Goal: Information Seeking & Learning: Find specific fact

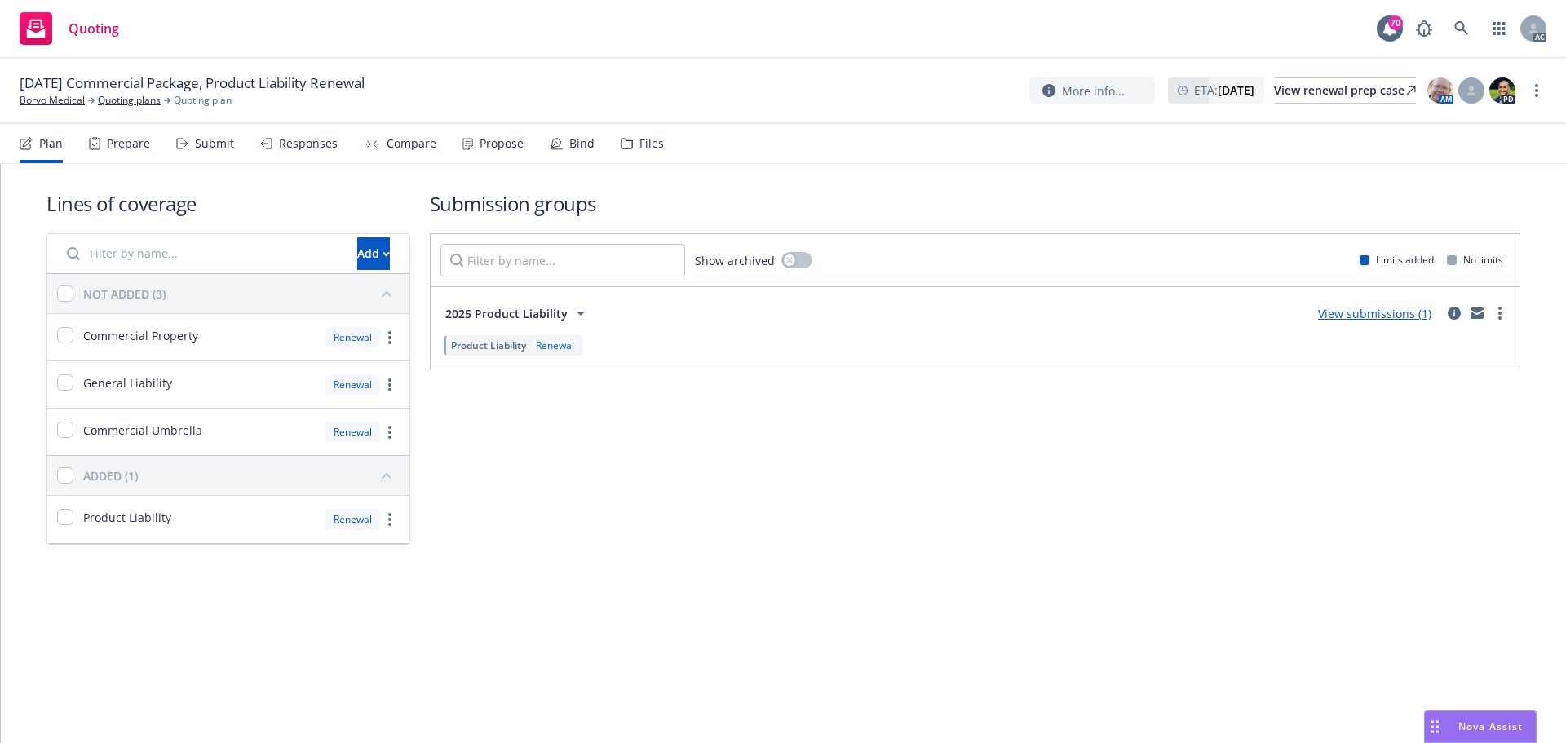
click at [188, 146] on div "Submit" at bounding box center [205, 143] width 58 height 39
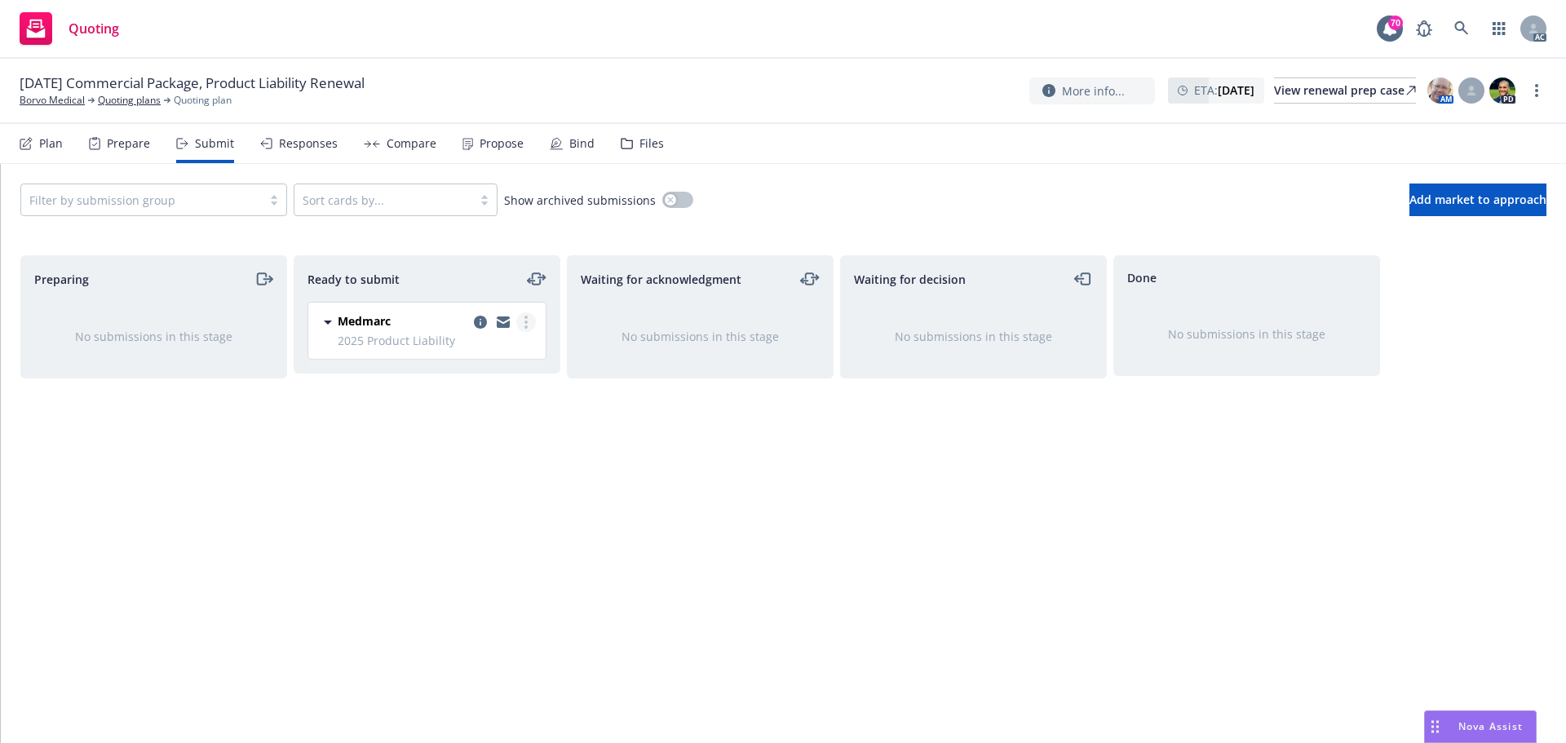
click at [523, 320] on link "more" at bounding box center [526, 322] width 20 height 20
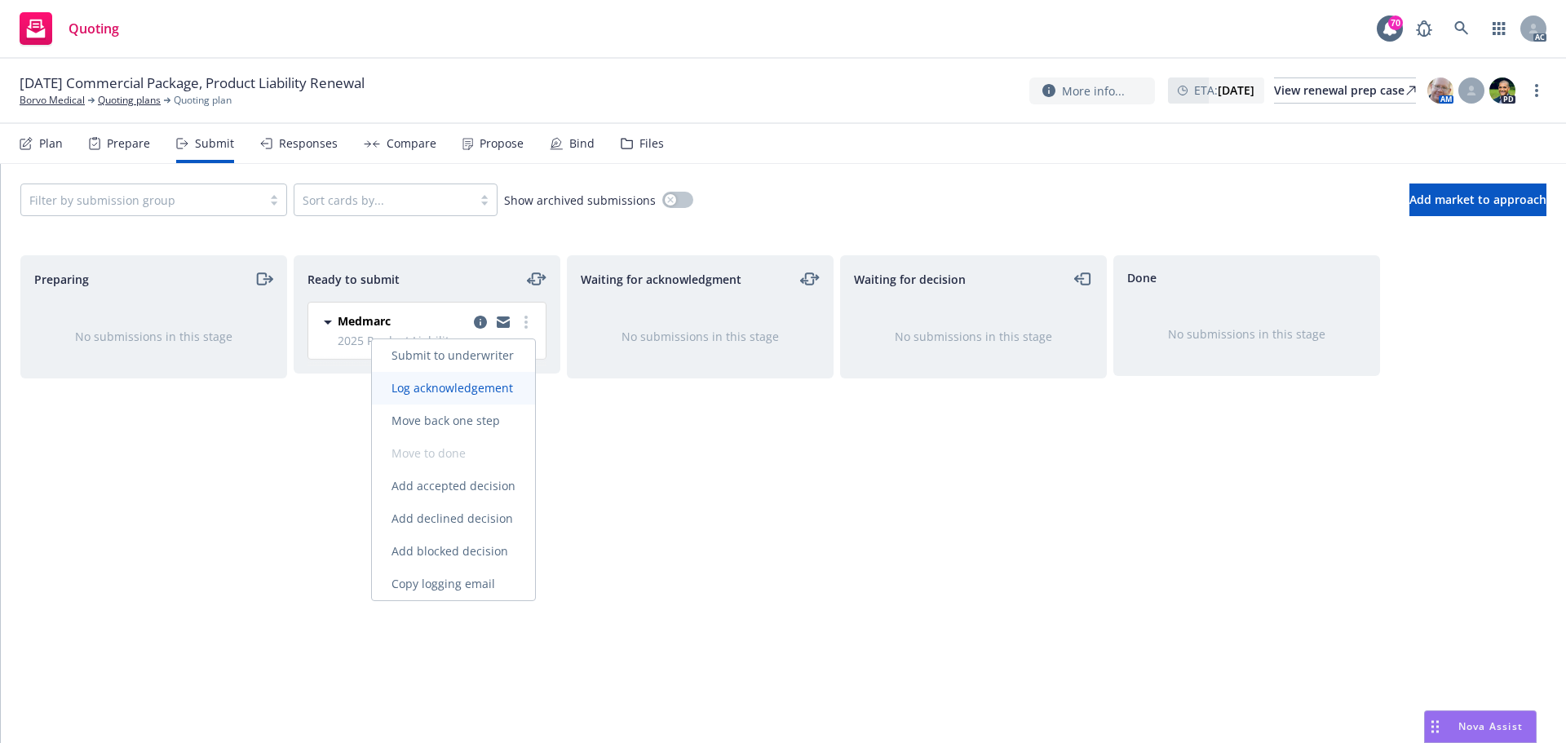
click at [457, 388] on span "Log acknowledgement" at bounding box center [452, 387] width 161 height 15
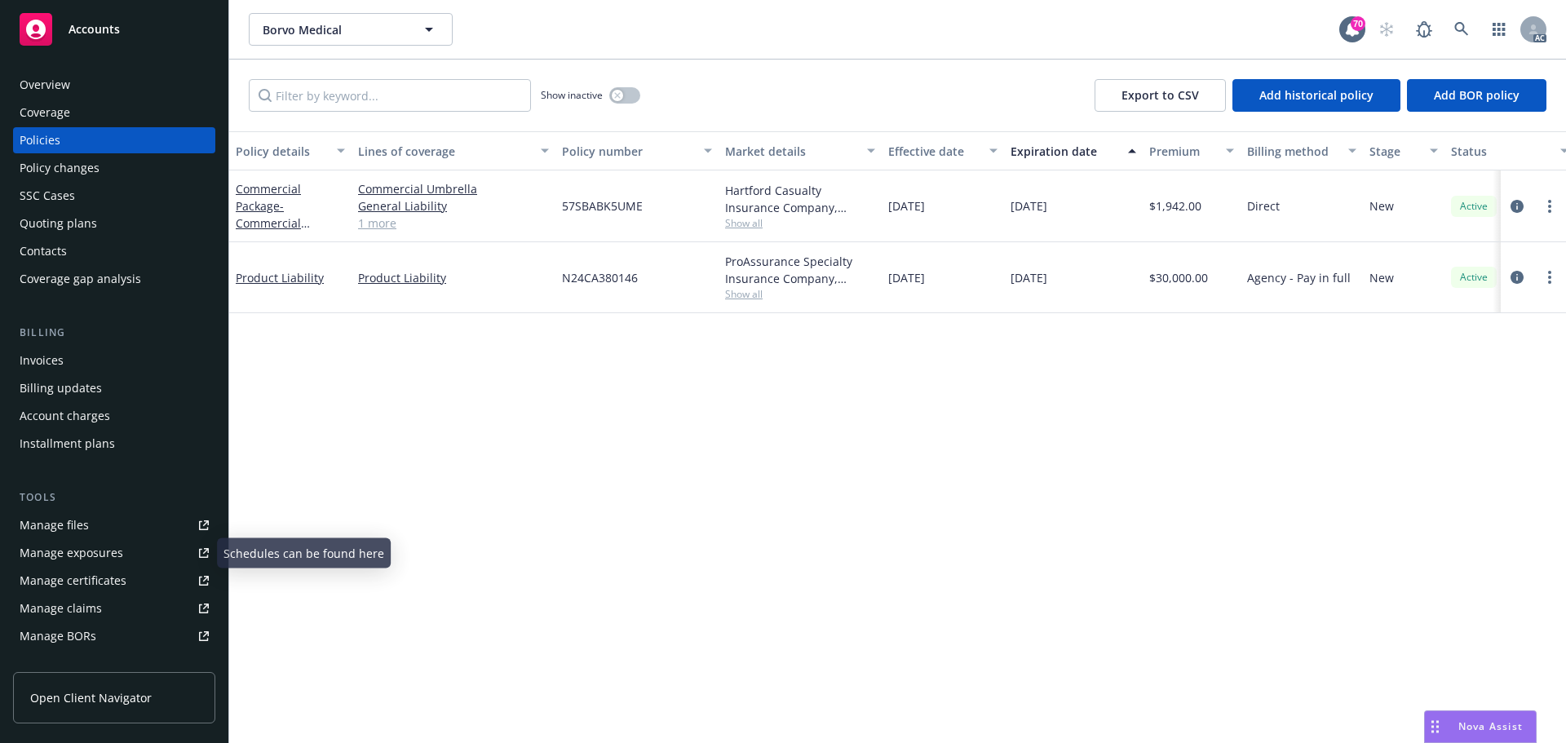
click at [60, 530] on div "Manage files" at bounding box center [54, 525] width 69 height 26
click at [50, 173] on div "Policy changes" at bounding box center [60, 168] width 80 height 26
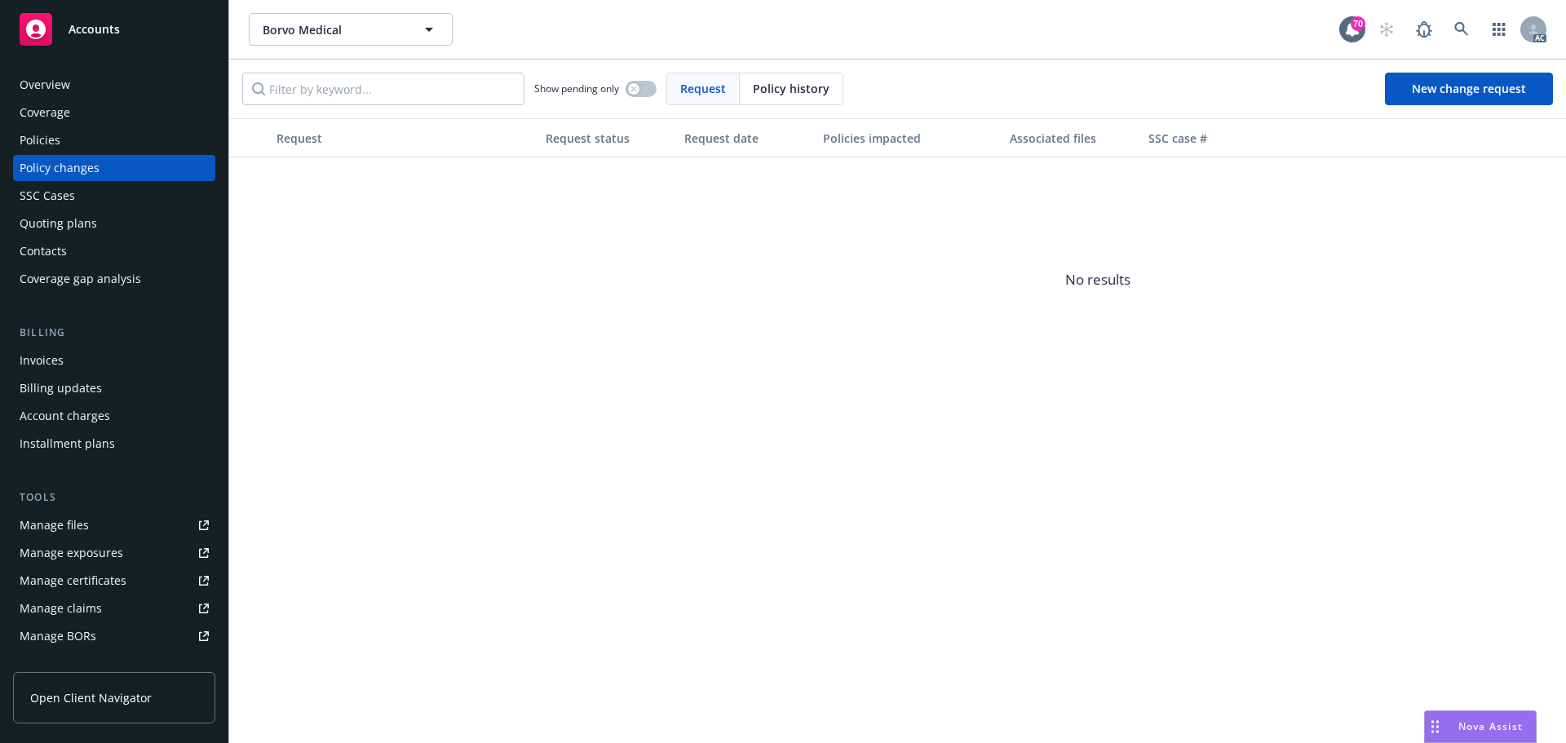
click at [55, 143] on div "Policies" at bounding box center [40, 140] width 41 height 26
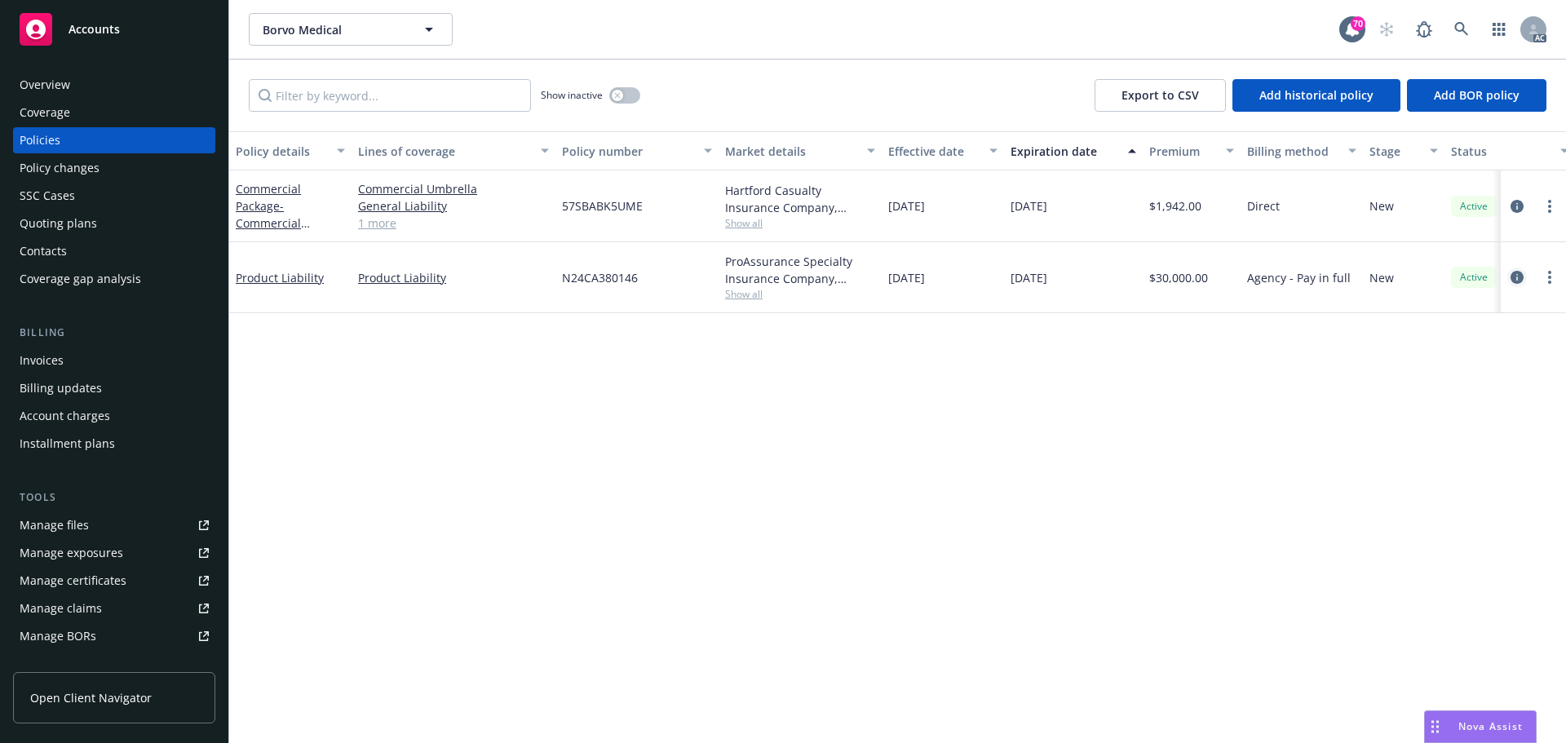
click at [1512, 280] on icon "circleInformation" at bounding box center [1516, 277] width 13 height 13
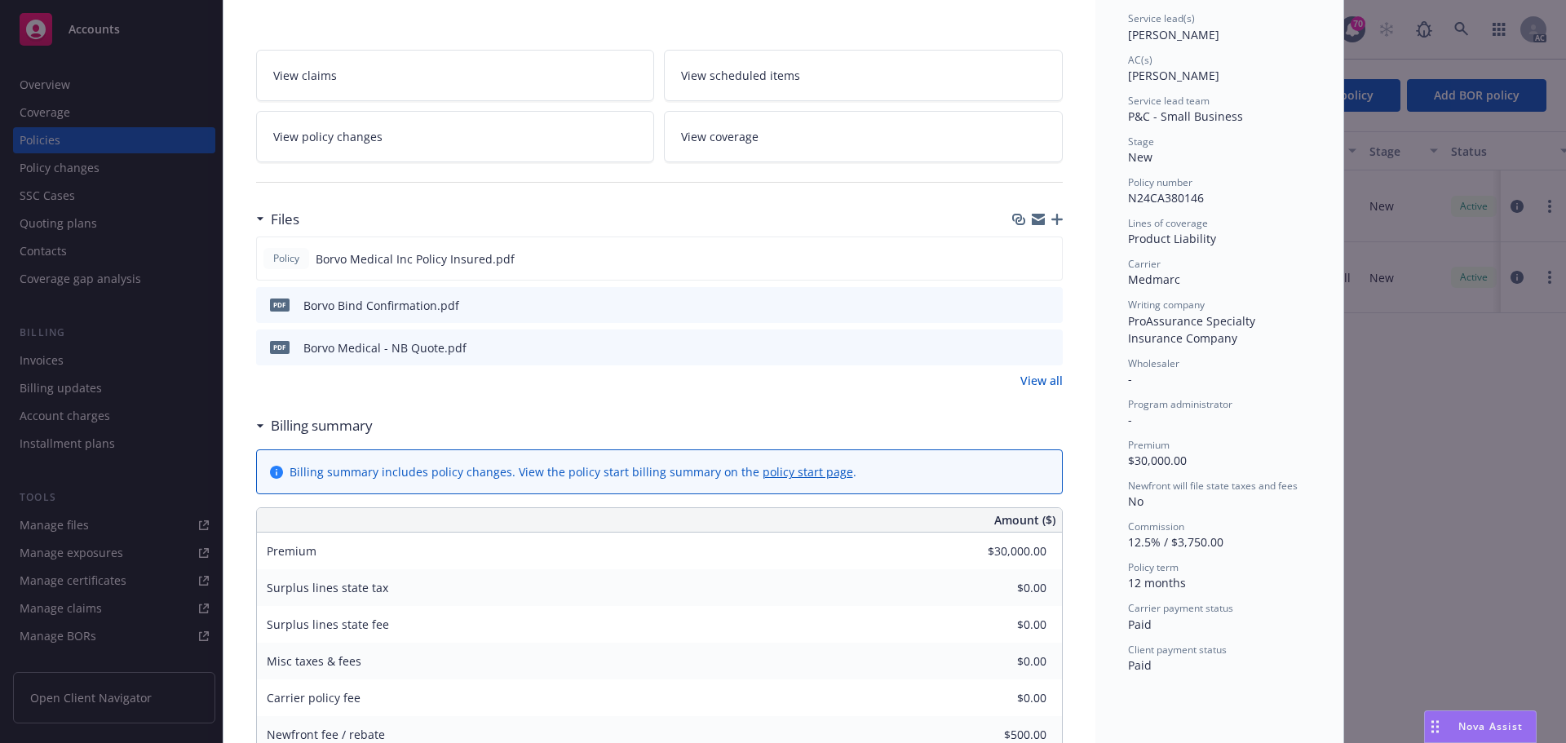
scroll to position [408, 0]
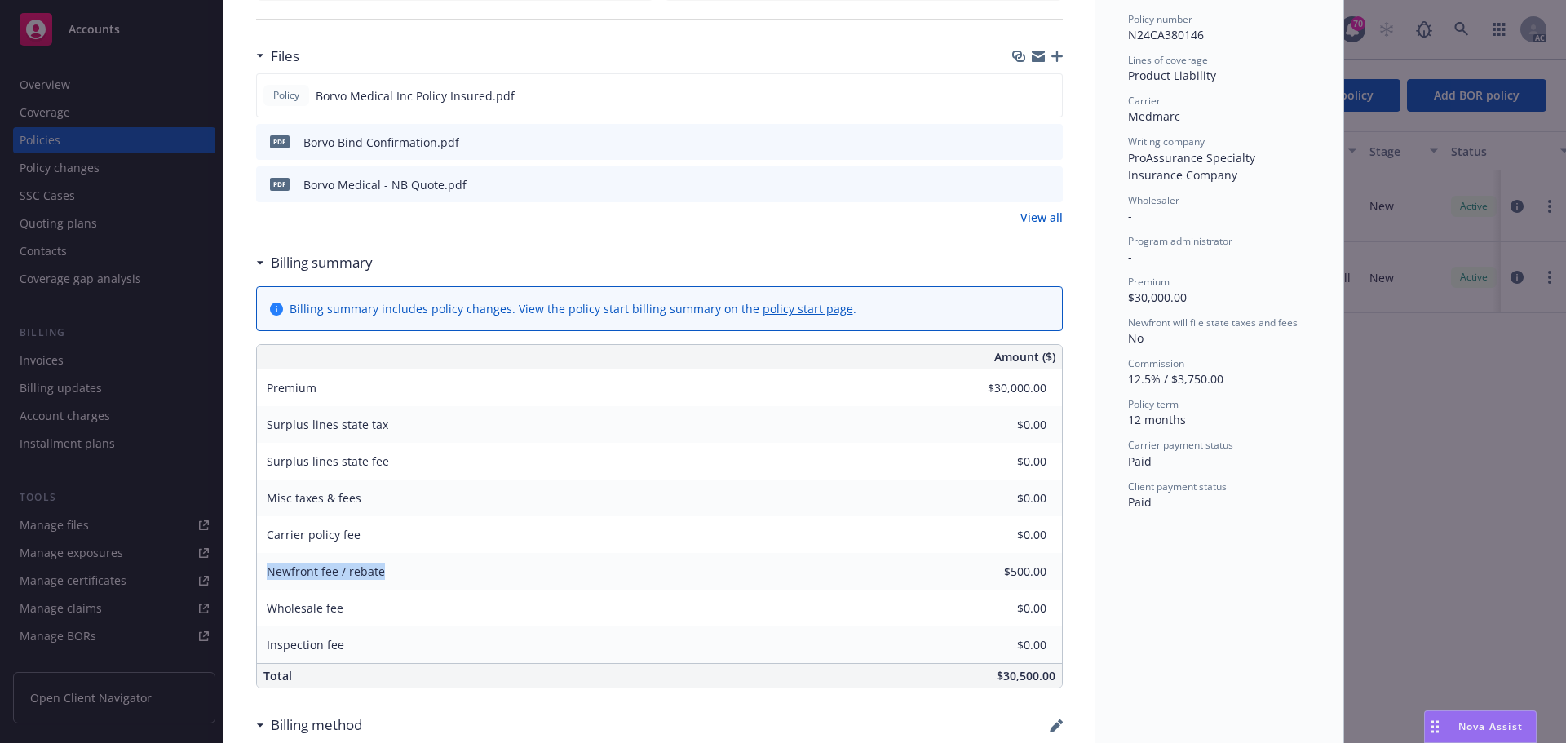
click at [1047, 574] on div "Newfront fee / rebate $500.00" at bounding box center [659, 571] width 805 height 37
click at [1164, 591] on div "Status Active Effective dates 10/01/2024 - 10/01/2025 Producer(s) Justin Medloc…" at bounding box center [1219, 581] width 248 height 1788
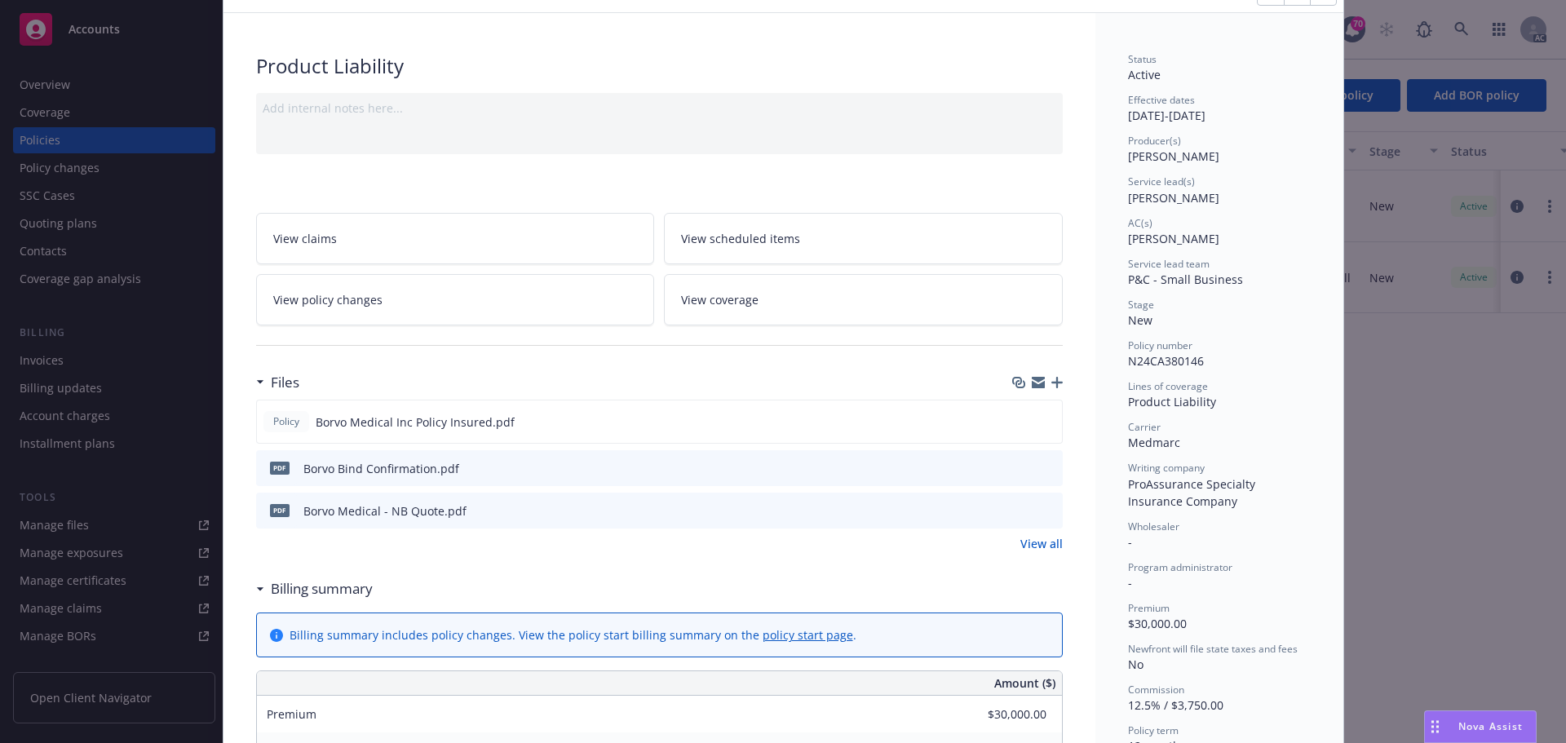
scroll to position [0, 0]
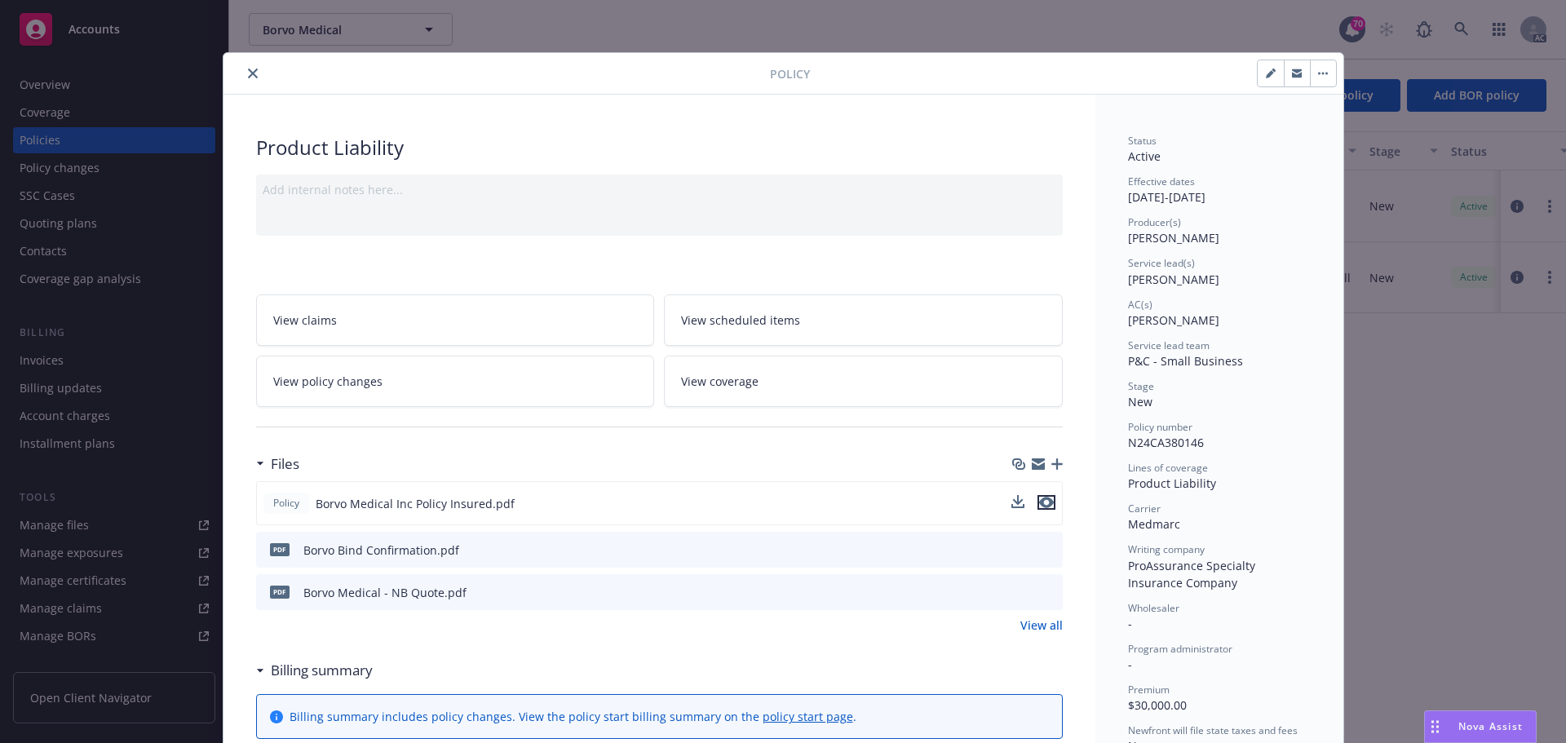
click at [1048, 502] on button "preview file" at bounding box center [1046, 502] width 18 height 15
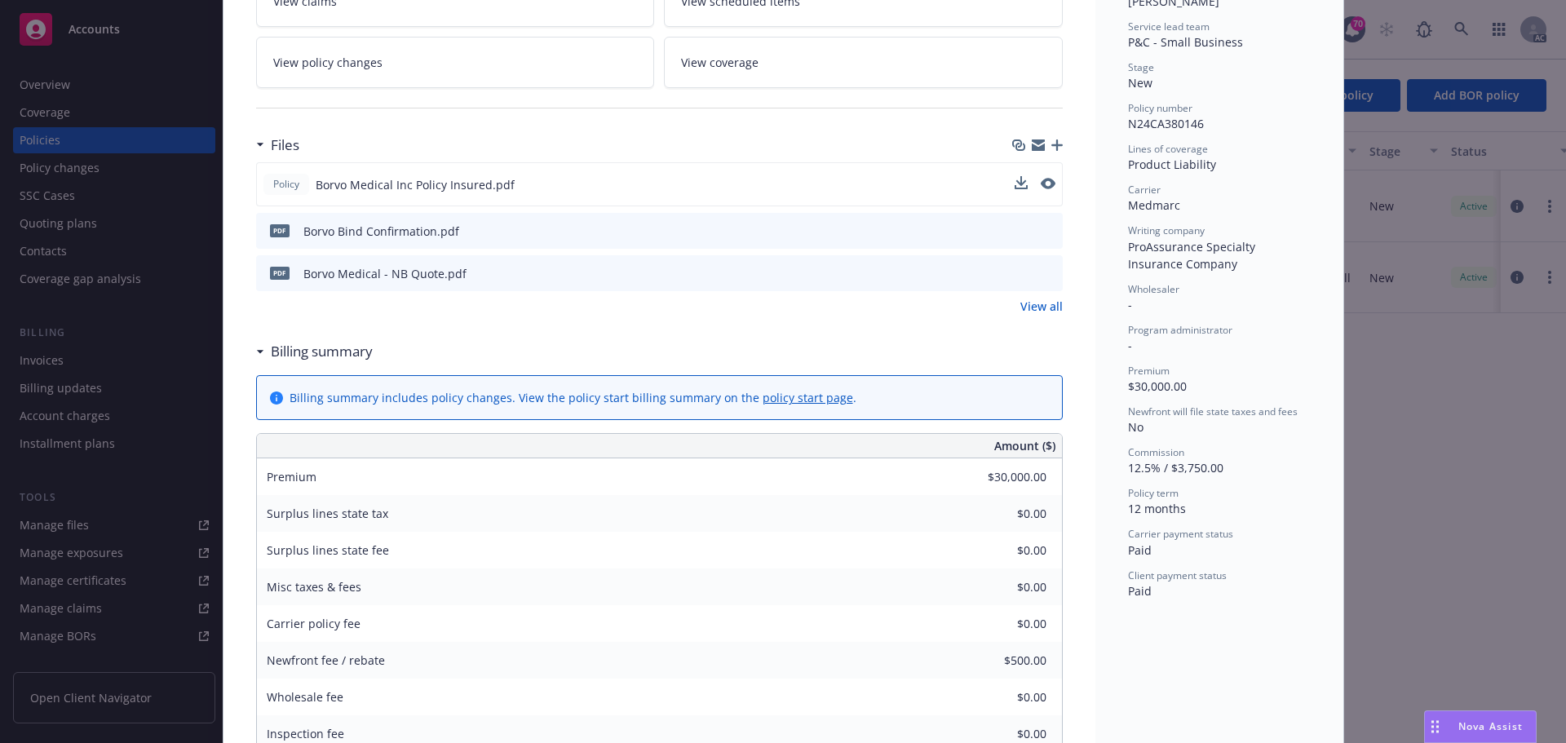
scroll to position [326, 0]
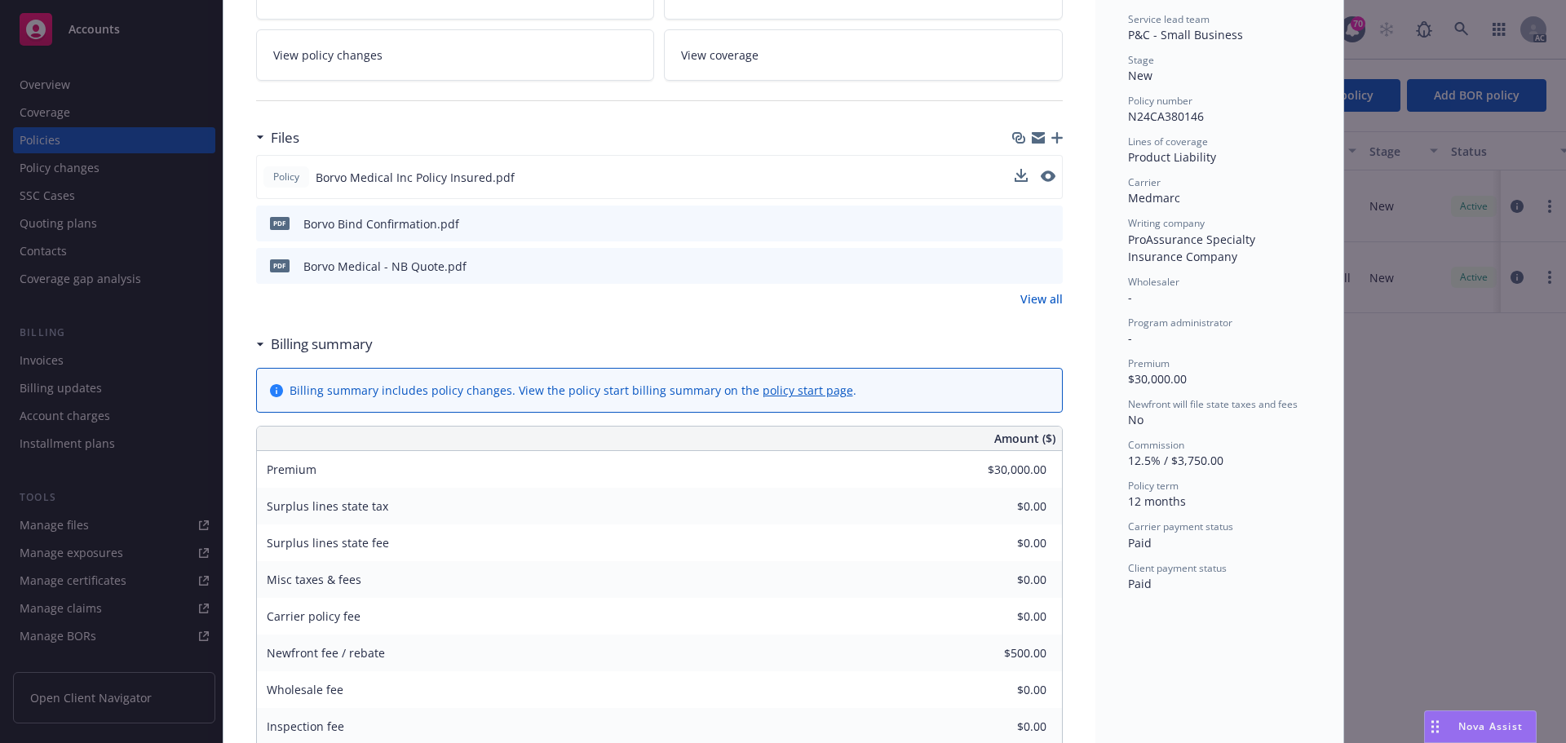
drag, startPoint x: 1491, startPoint y: 730, endPoint x: 1487, endPoint y: 722, distance: 9.1
click at [1491, 730] on span "Nova Assist" at bounding box center [1490, 726] width 64 height 14
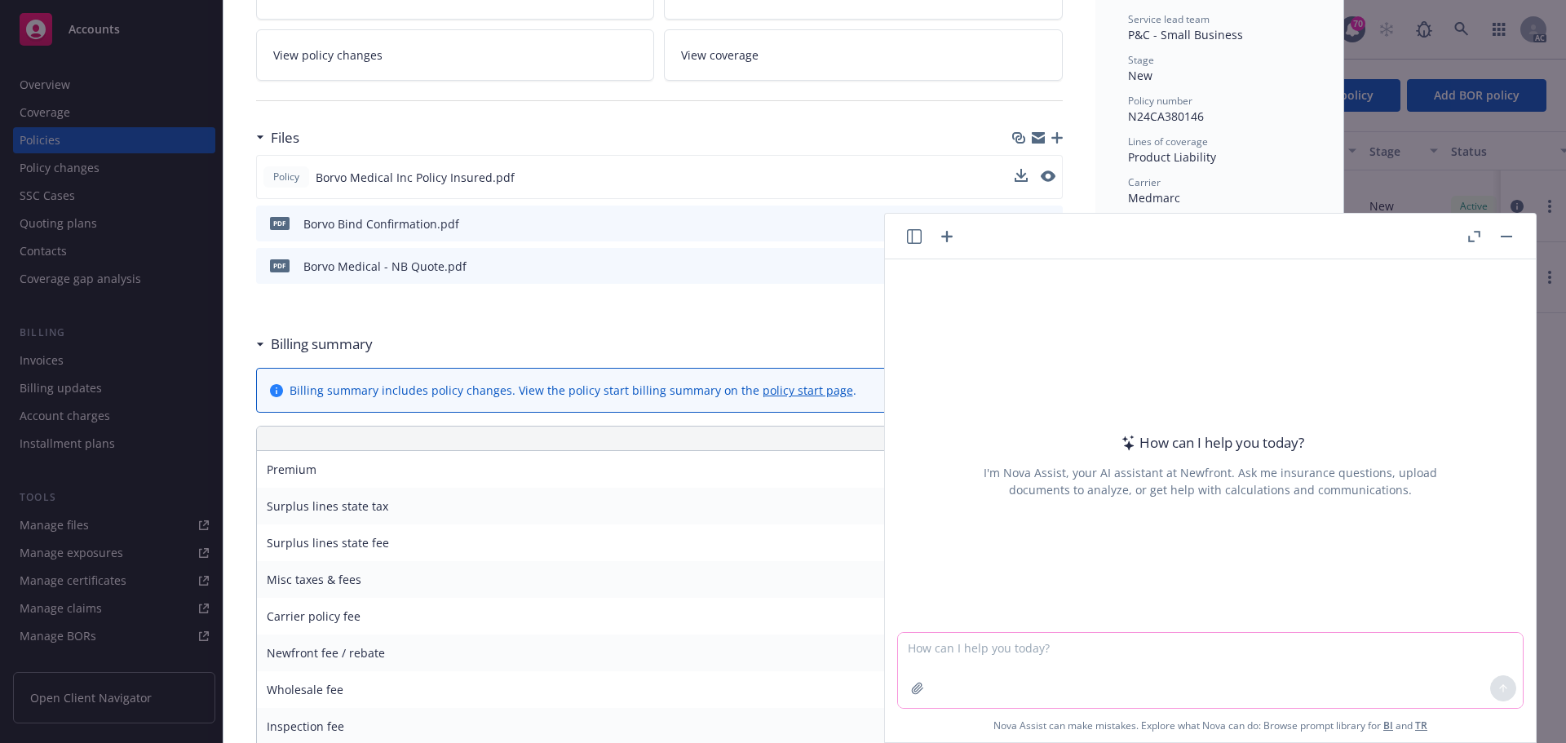
click at [1052, 653] on textarea at bounding box center [1210, 670] width 625 height 75
paste textarea "ProAssurance Specialty Insurance Company"
type textarea "Is ProAssurance Specialty Insurance Company admitted in CA for Product liability"
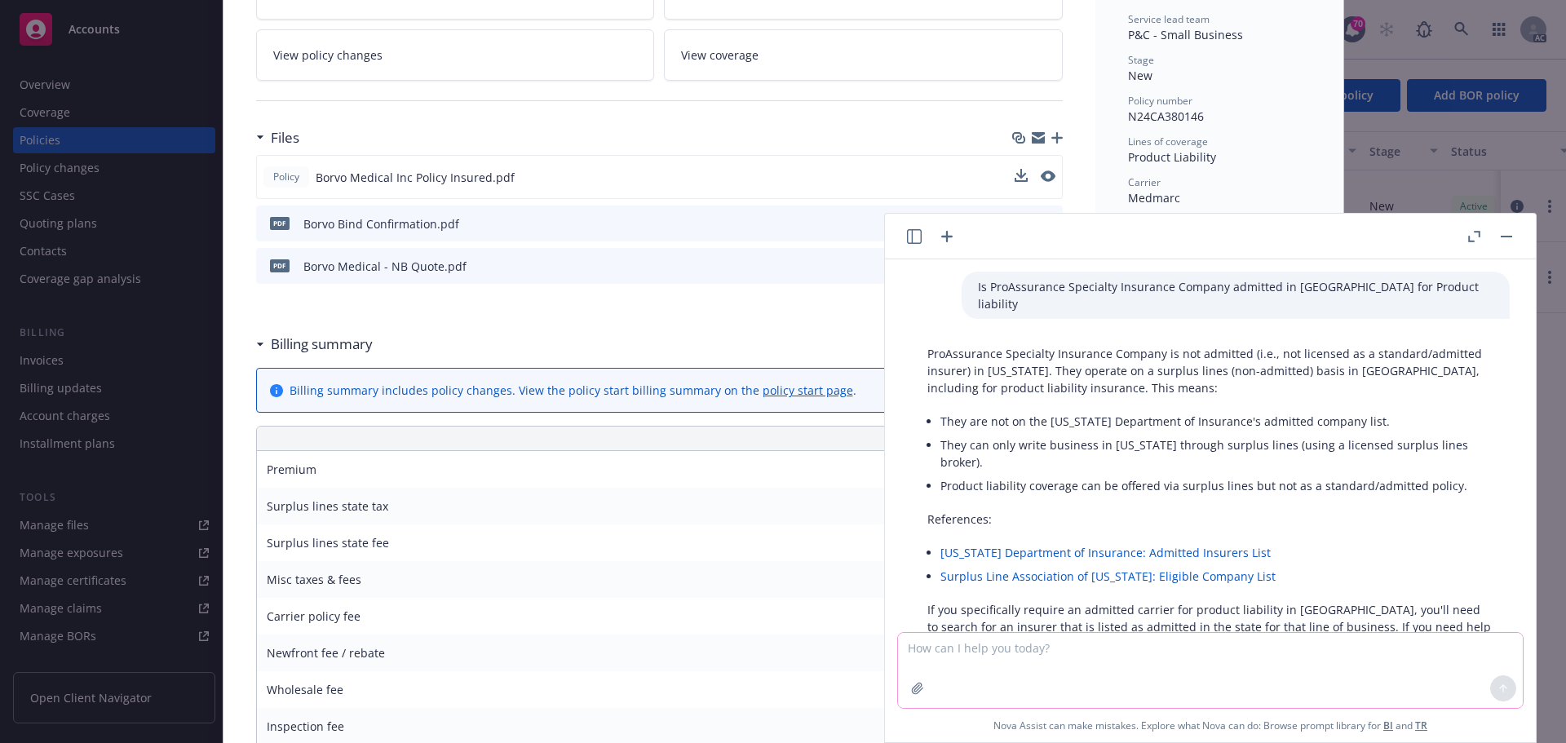
scroll to position [0, 0]
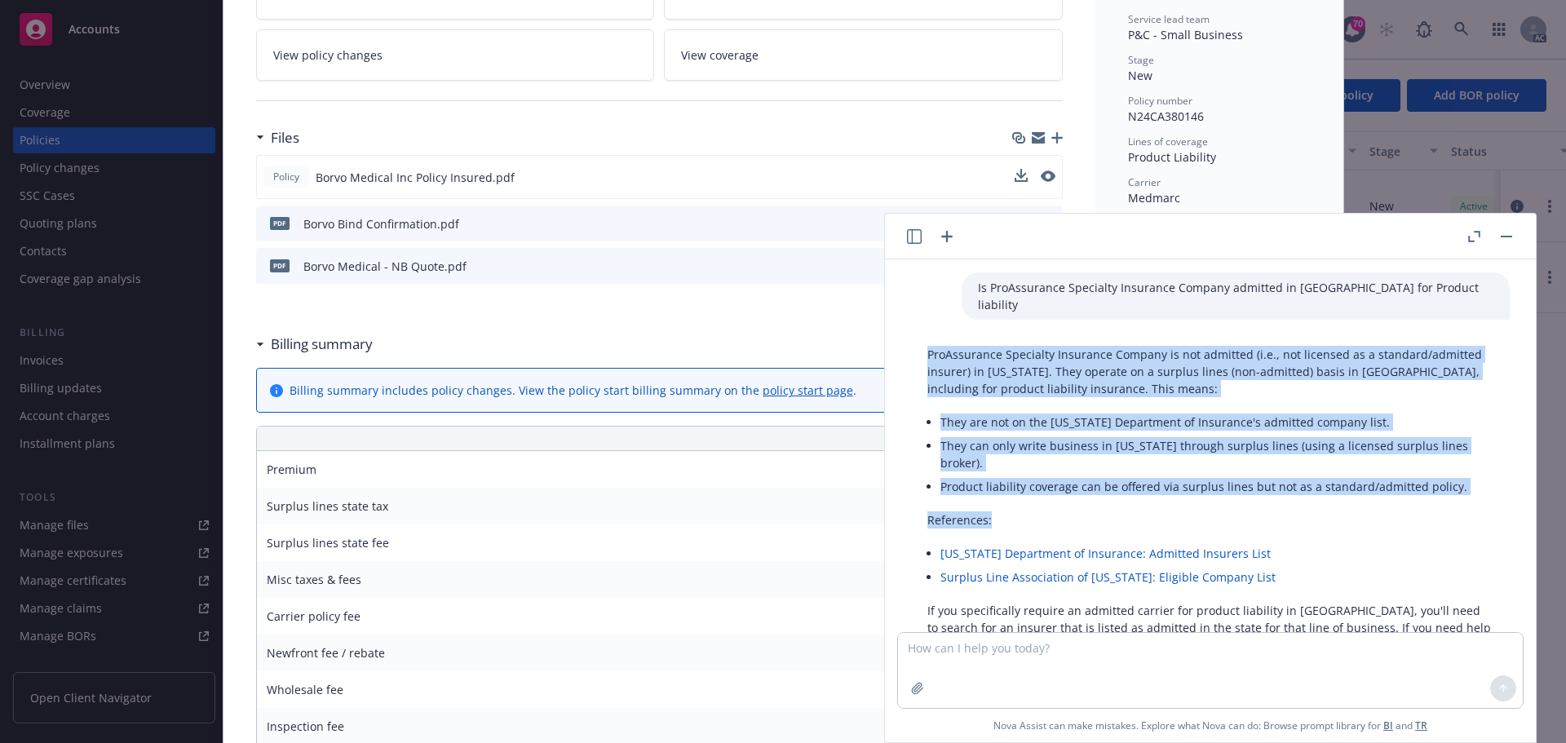
drag, startPoint x: 930, startPoint y: 338, endPoint x: 1475, endPoint y: 489, distance: 565.2
click at [1475, 489] on div "ProAssurance Specialty Insurance Company is not admitted (i.e., not licensed as…" at bounding box center [1210, 499] width 599 height 320
copy div "ProAssurance Specialty Insurance Company is not admitted (i.e., not licensed as…"
click at [1017, 434] on li "They can only write business in California through surplus lines (using a licen…" at bounding box center [1216, 454] width 553 height 41
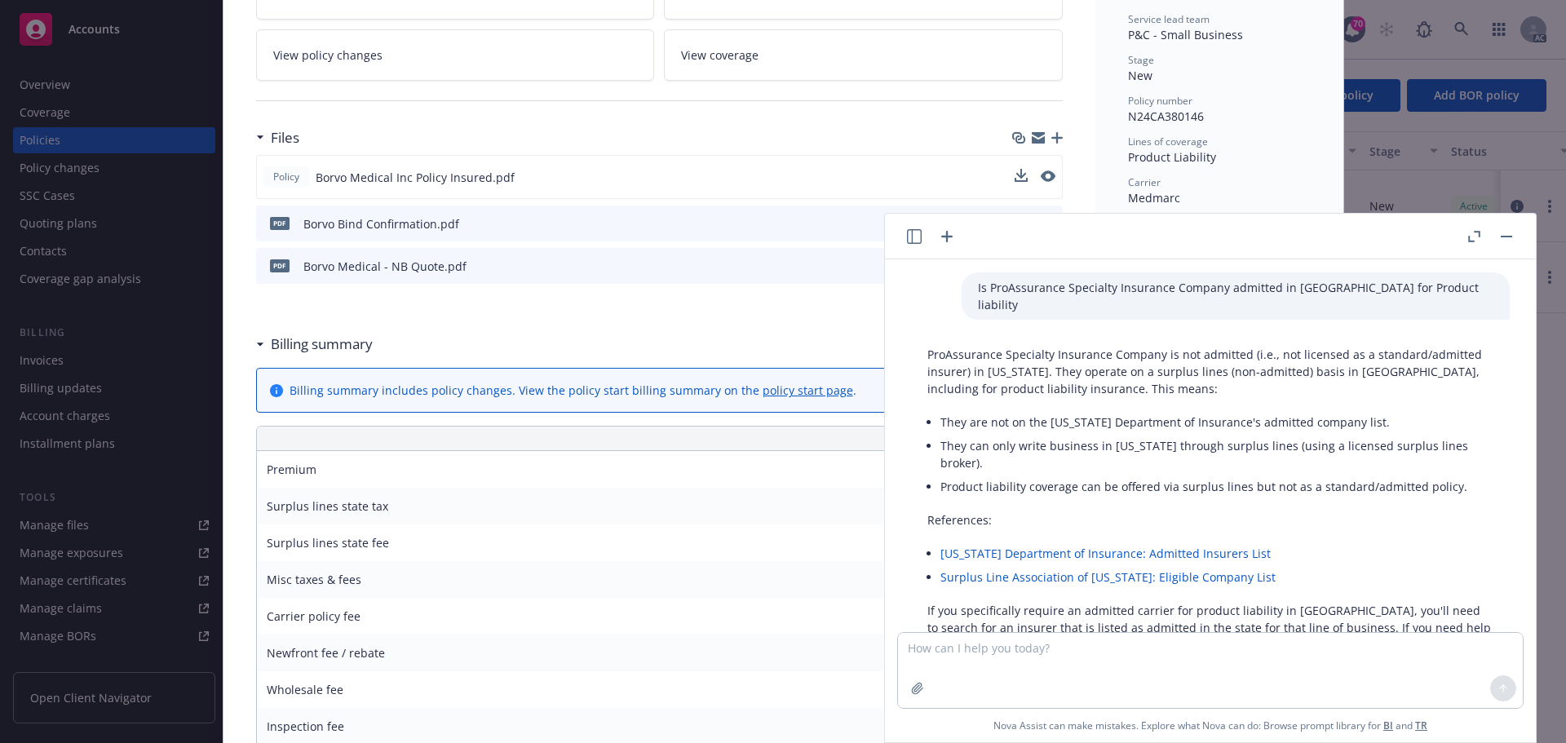
click at [559, 324] on div "Files Policy Borvo Medical Inc Policy Insured.pdf pdf Borvo Bind Confirmation.p…" at bounding box center [659, 224] width 806 height 206
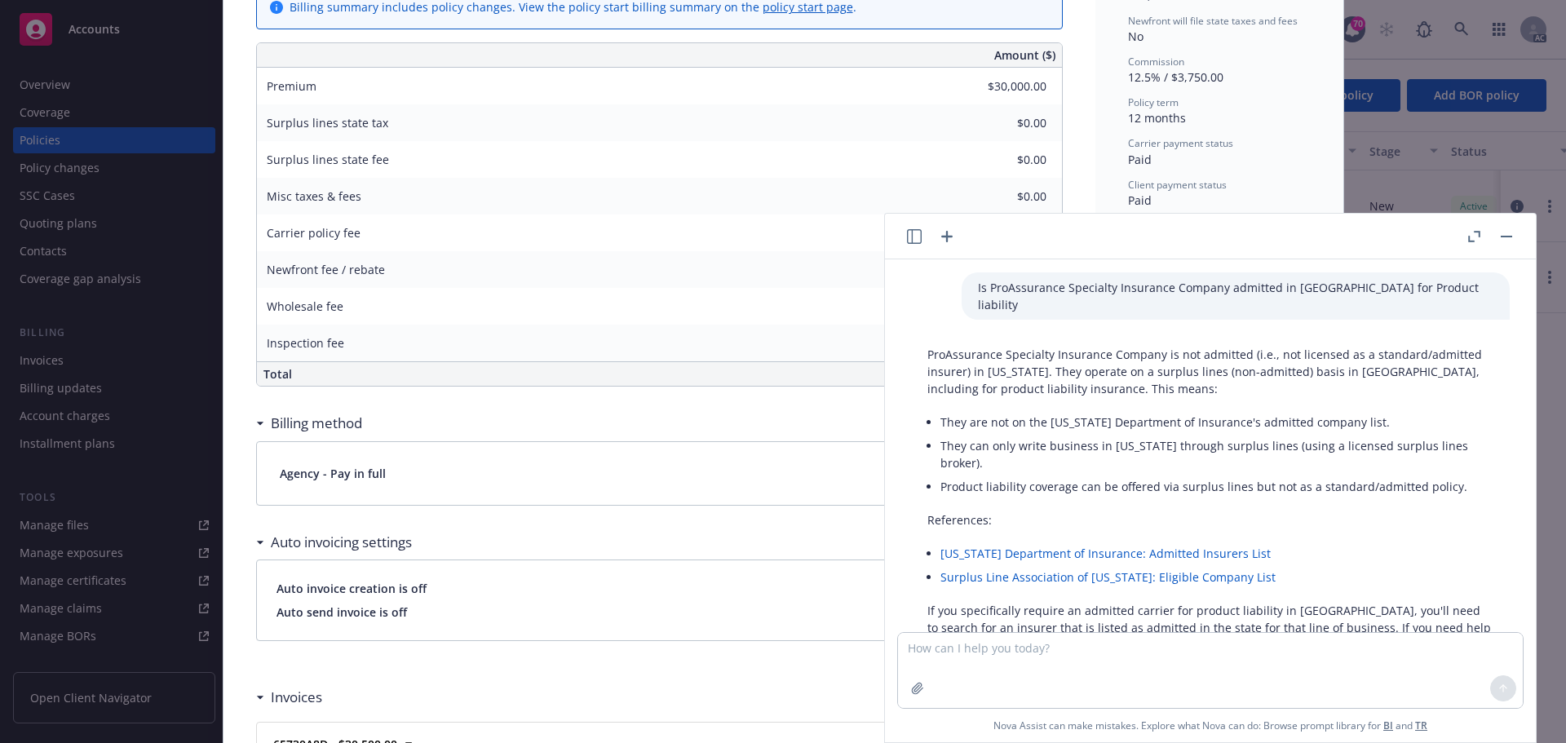
scroll to position [734, 0]
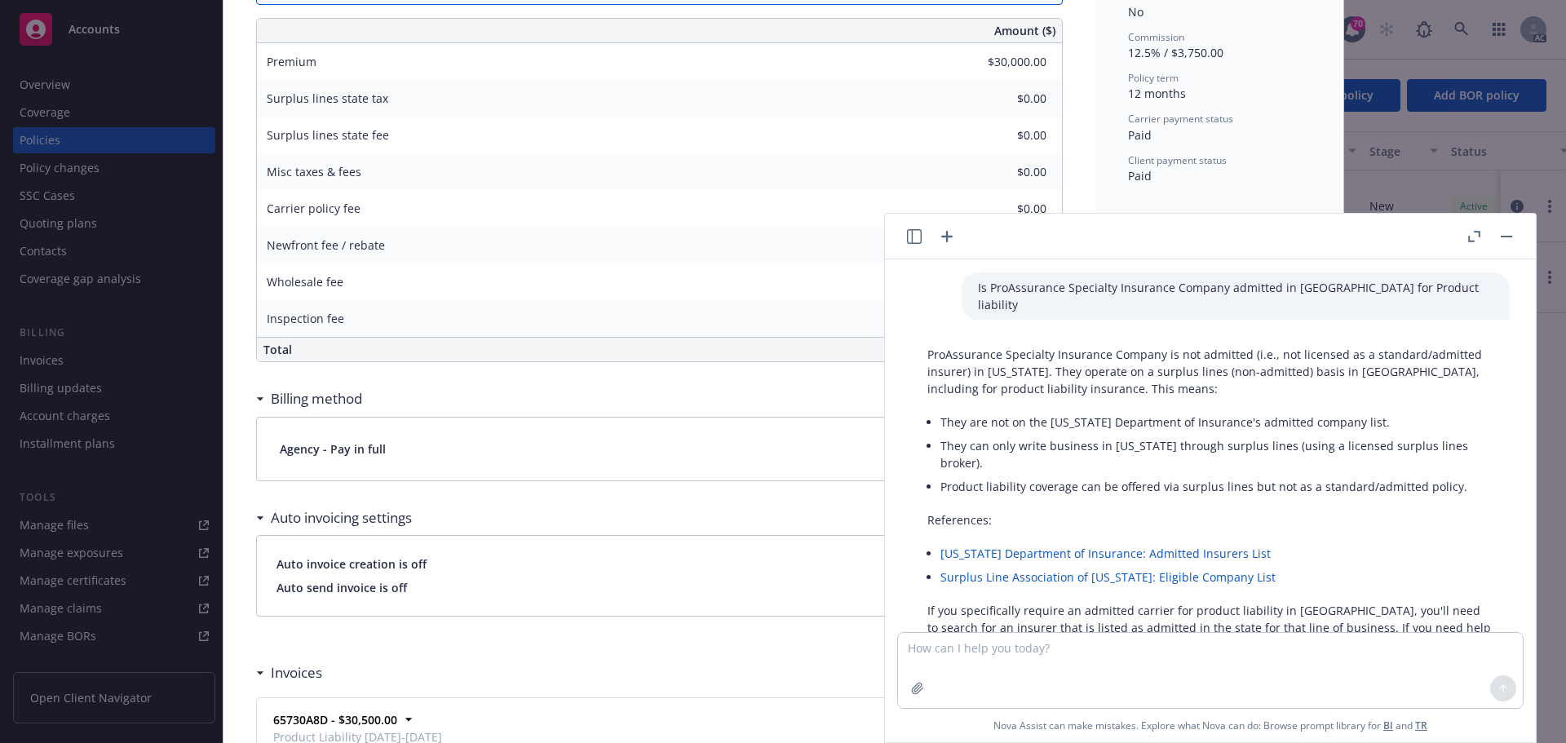
drag, startPoint x: 1227, startPoint y: 225, endPoint x: 1193, endPoint y: 239, distance: 36.9
click at [1186, 241] on header at bounding box center [1210, 237] width 651 height 46
drag, startPoint x: 1271, startPoint y: 238, endPoint x: 1290, endPoint y: 259, distance: 28.3
click at [1290, 259] on div "Is ProAssurance Specialty Insurance Company admitted in CA for Product liabilit…" at bounding box center [1210, 478] width 651 height 528
click at [1252, 240] on header at bounding box center [1210, 237] width 651 height 46
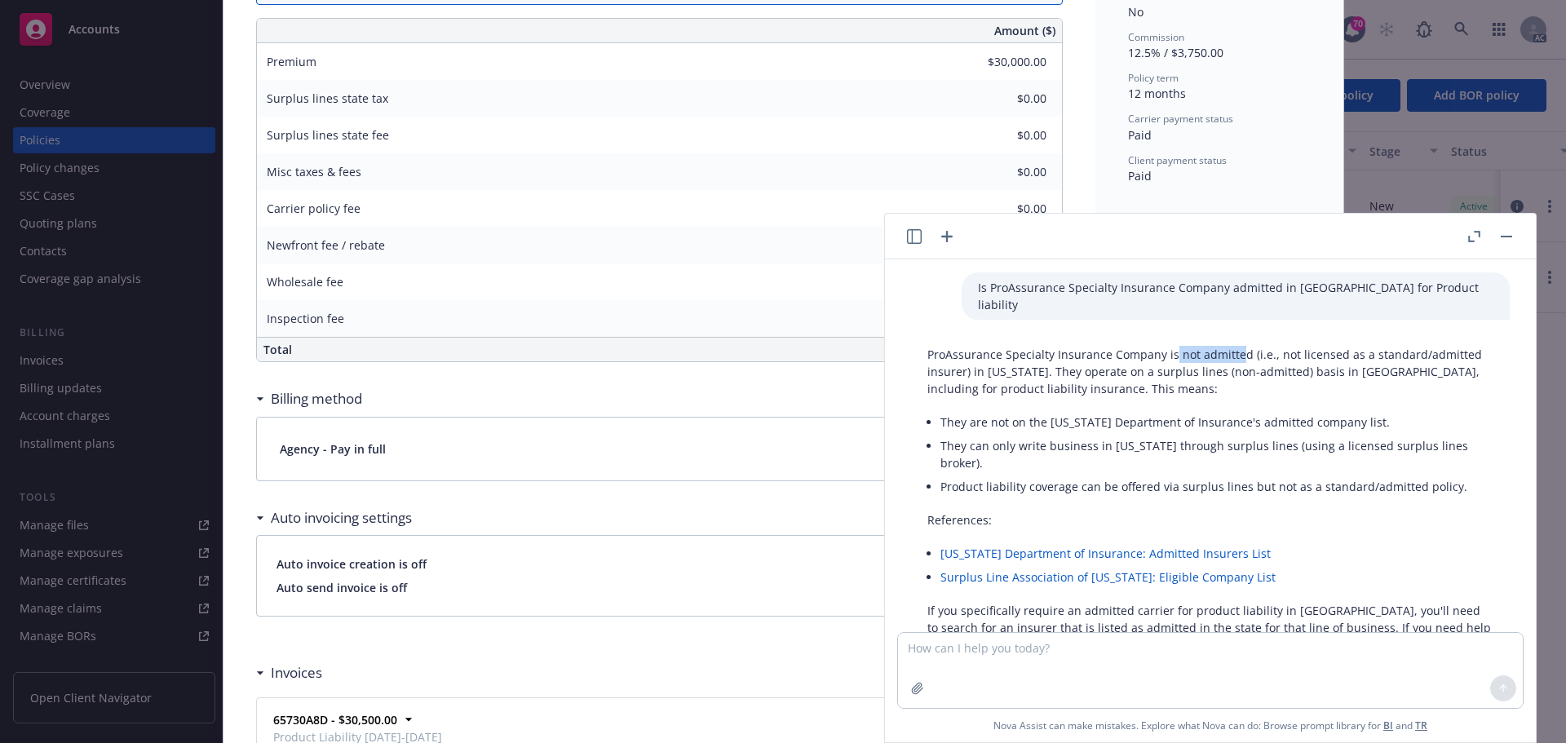
drag, startPoint x: 1170, startPoint y: 340, endPoint x: 1238, endPoint y: 340, distance: 67.7
click at [1238, 346] on p "ProAssurance Specialty Insurance Company is not admitted (i.e., not licensed as…" at bounding box center [1210, 371] width 566 height 51
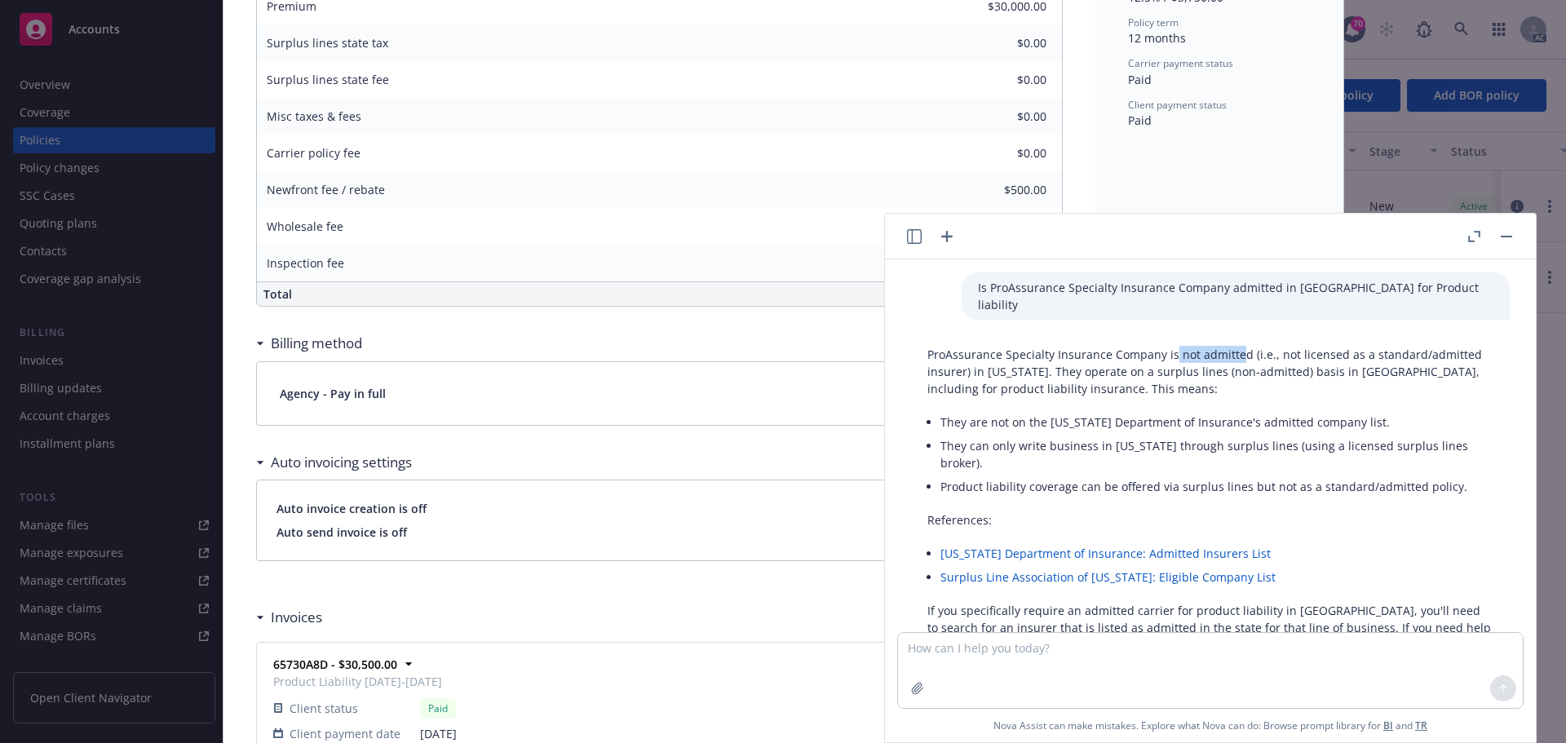
scroll to position [815, 0]
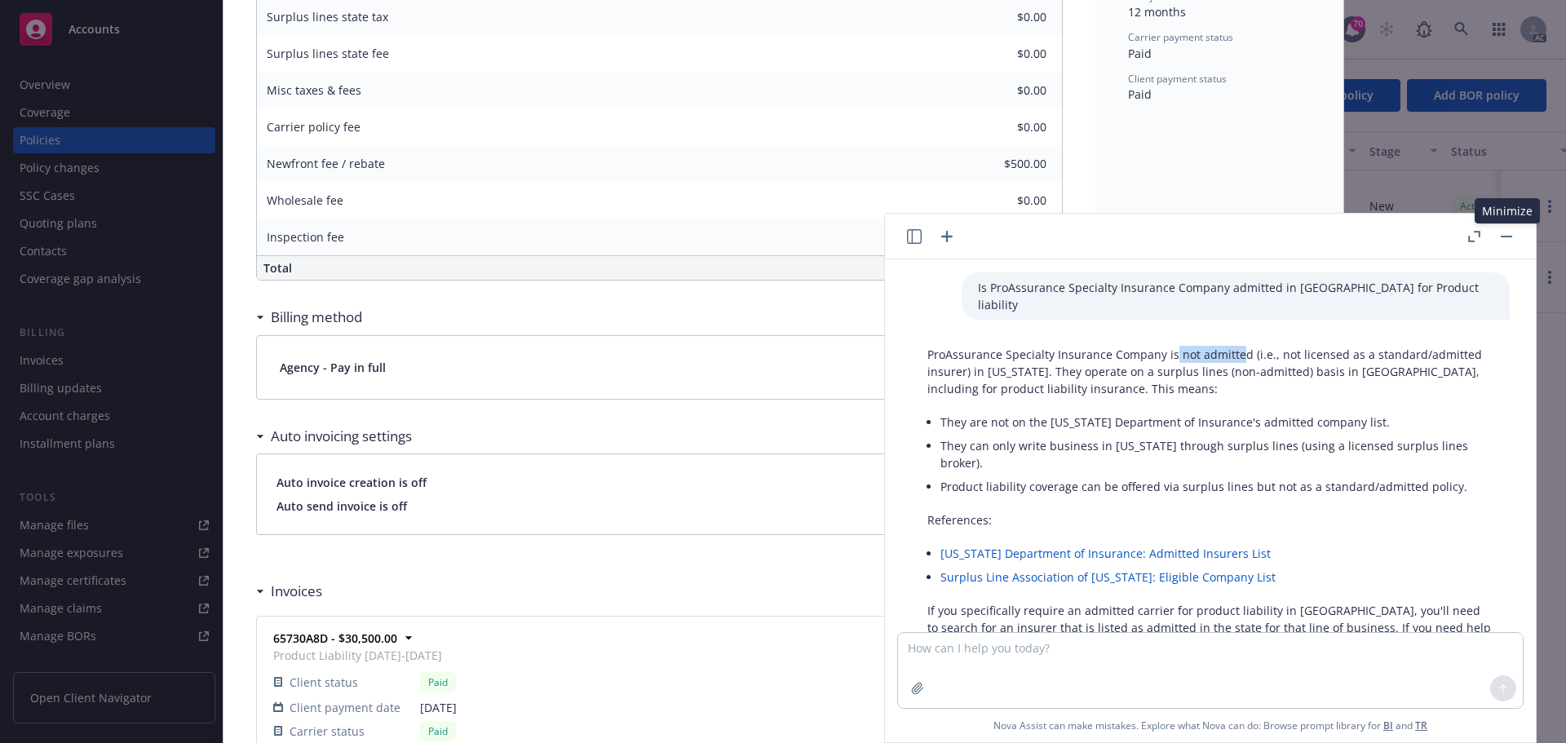
click at [1500, 236] on button "button" at bounding box center [1506, 237] width 20 height 20
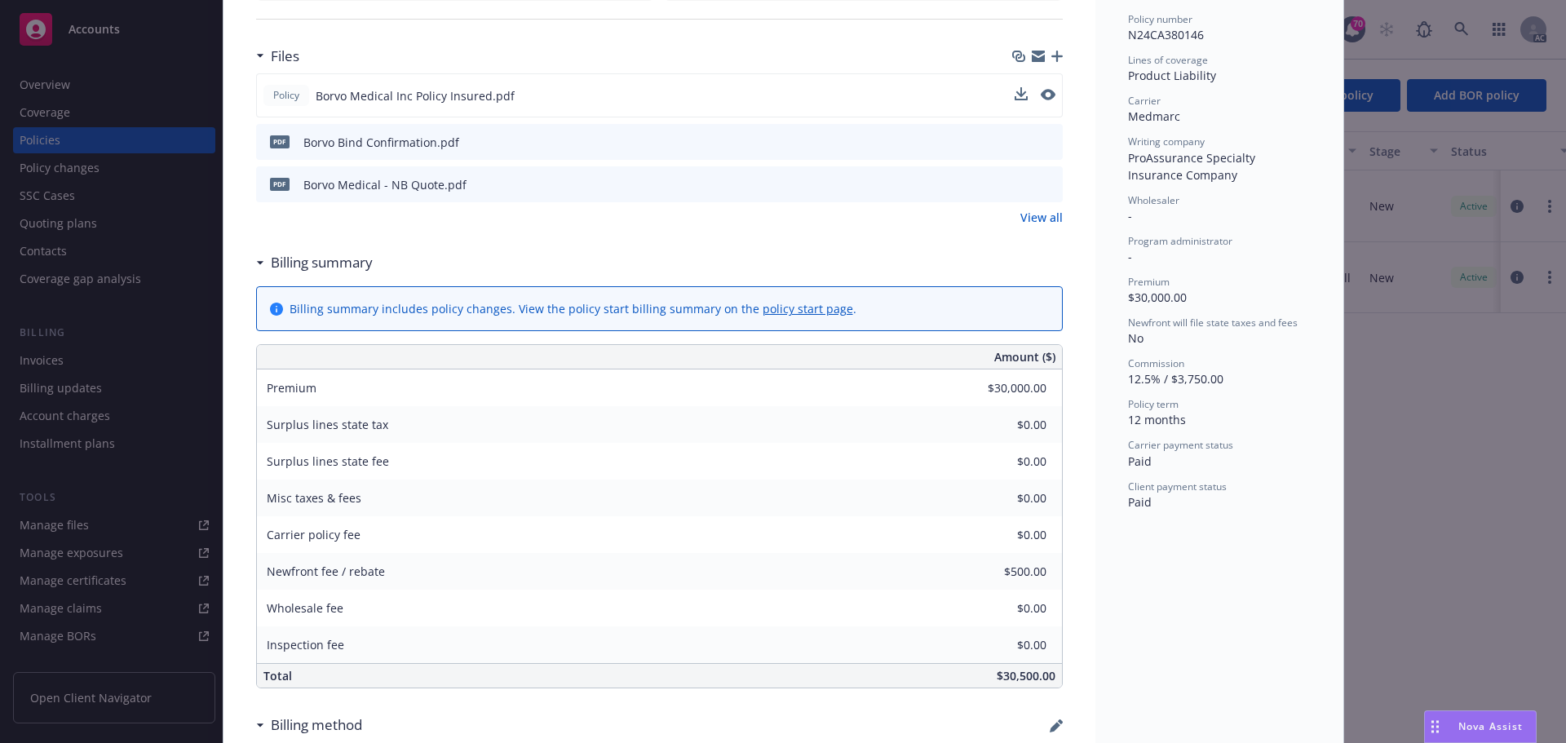
scroll to position [326, 0]
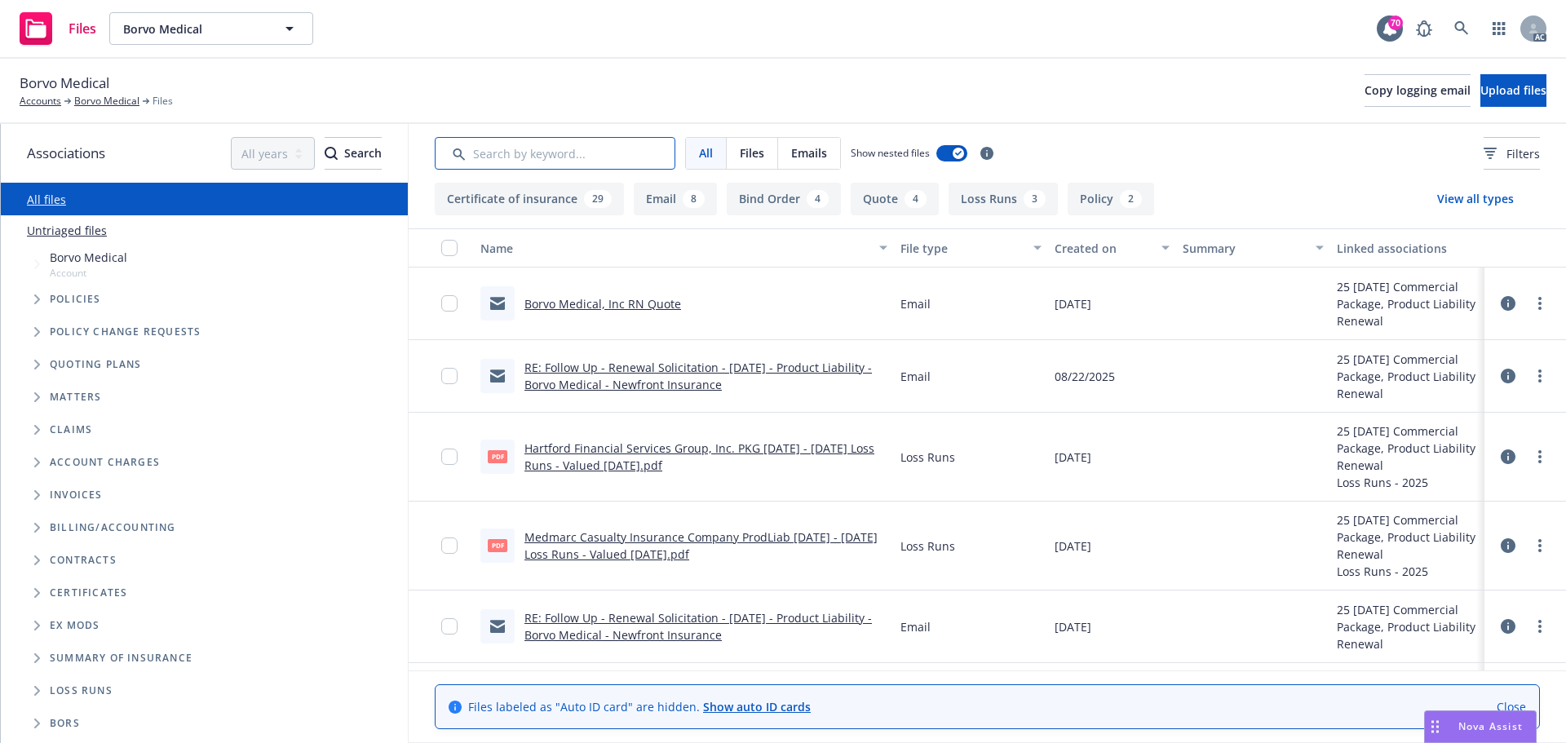
click at [585, 166] on input "Search by keyword..." at bounding box center [555, 153] width 241 height 33
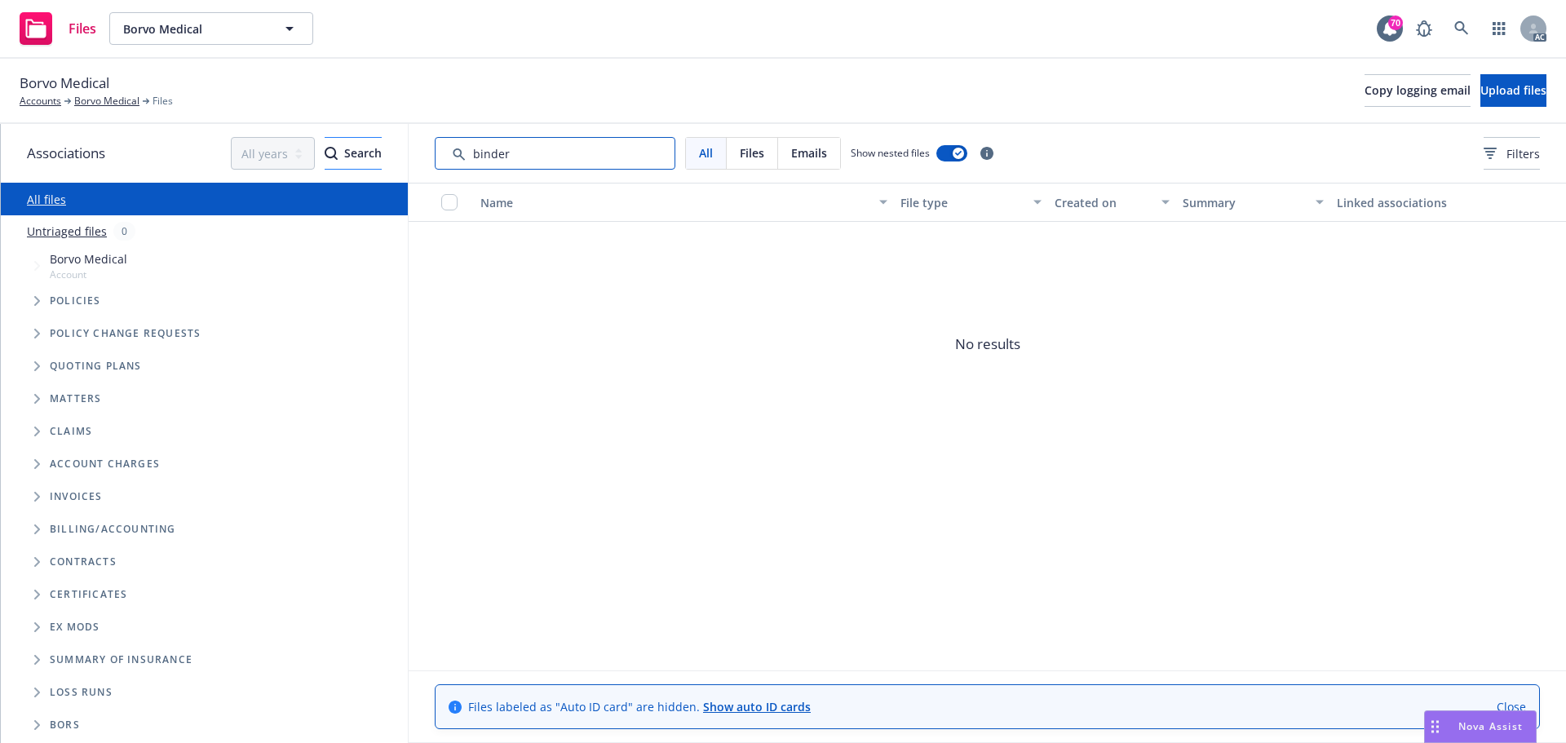
drag, startPoint x: 568, startPoint y: 162, endPoint x: 368, endPoint y: 152, distance: 200.9
click at [368, 152] on div "Associations All years 2027 2026 2025 2024 2023 2022 2021 2020 2019 2018 2017 2…" at bounding box center [783, 433] width 1565 height 619
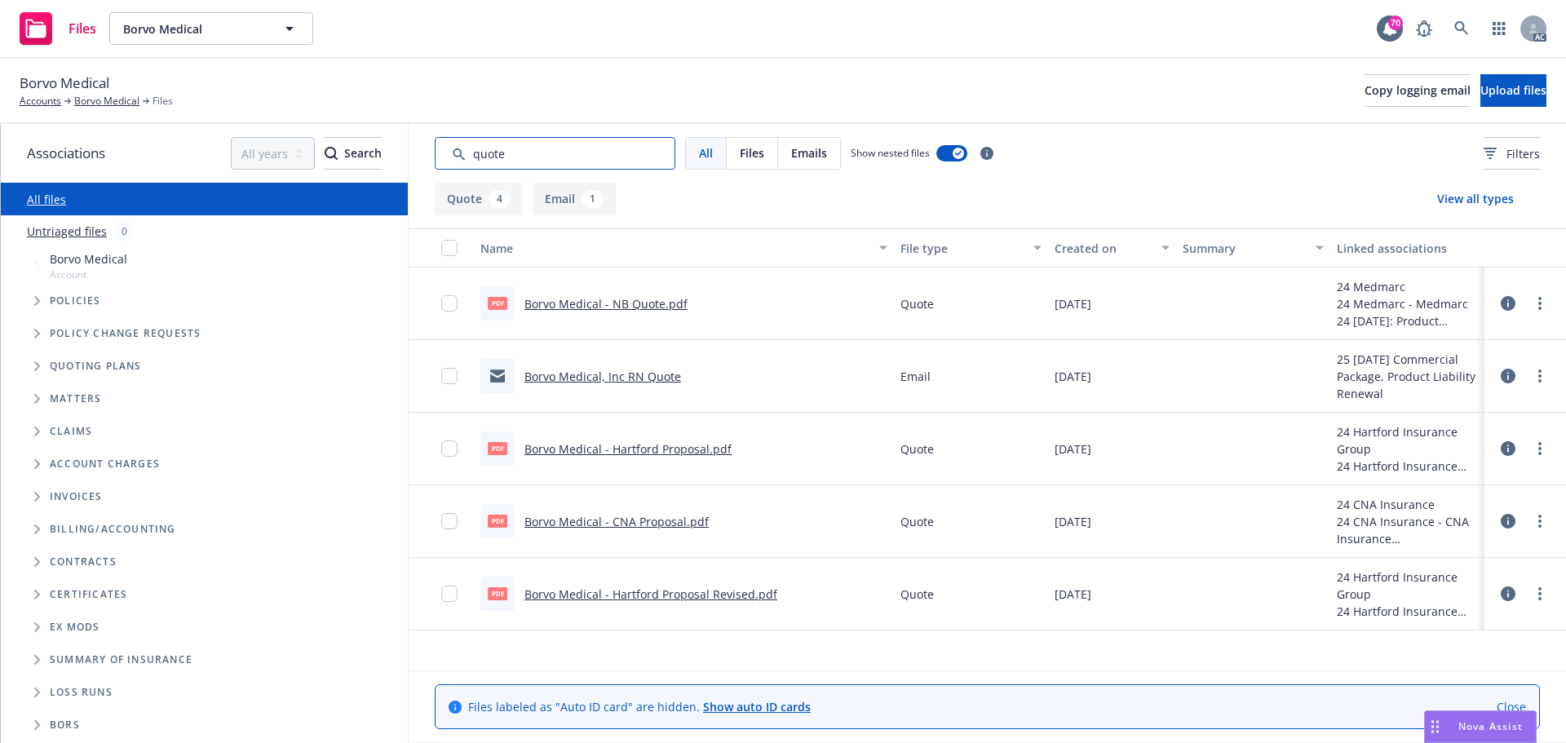
type input "quote"
click at [630, 307] on link "Borvo Medical - NB Quote.pdf" at bounding box center [605, 303] width 163 height 15
